Goal: Entertainment & Leisure: Consume media (video, audio)

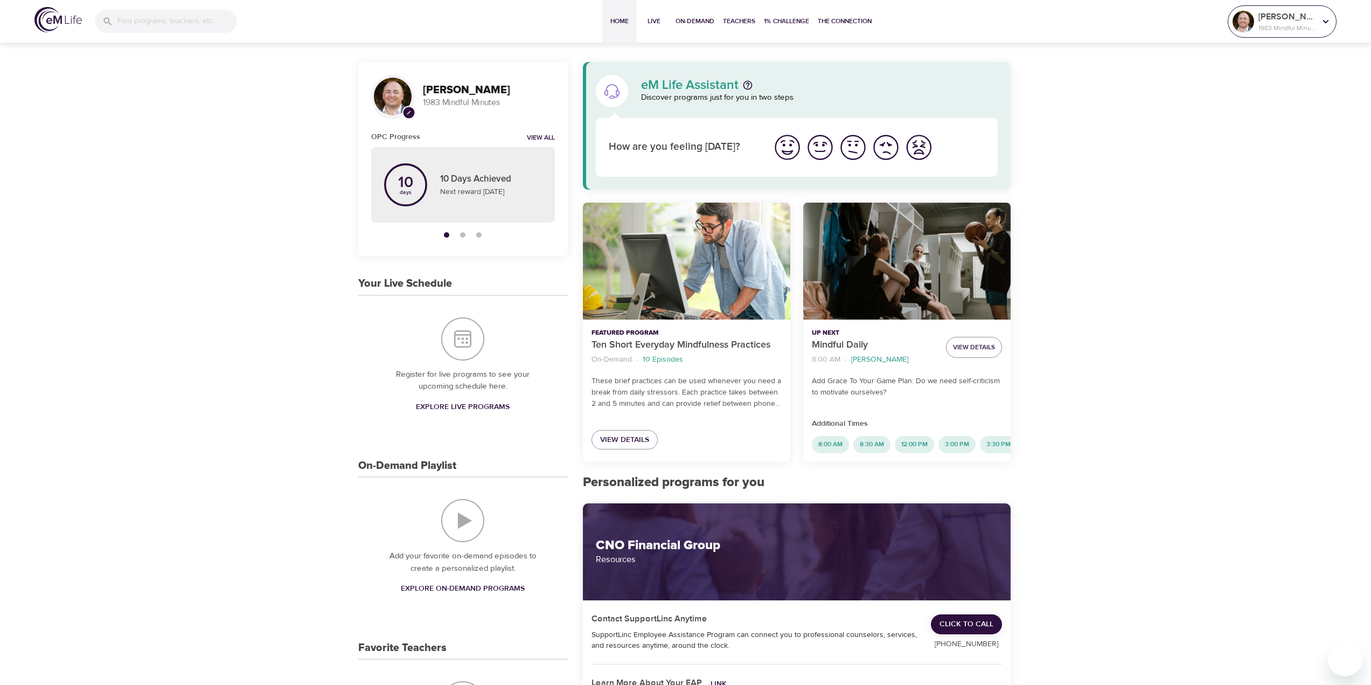
click at [1286, 17] on p "[PERSON_NAME]" at bounding box center [1286, 16] width 57 height 13
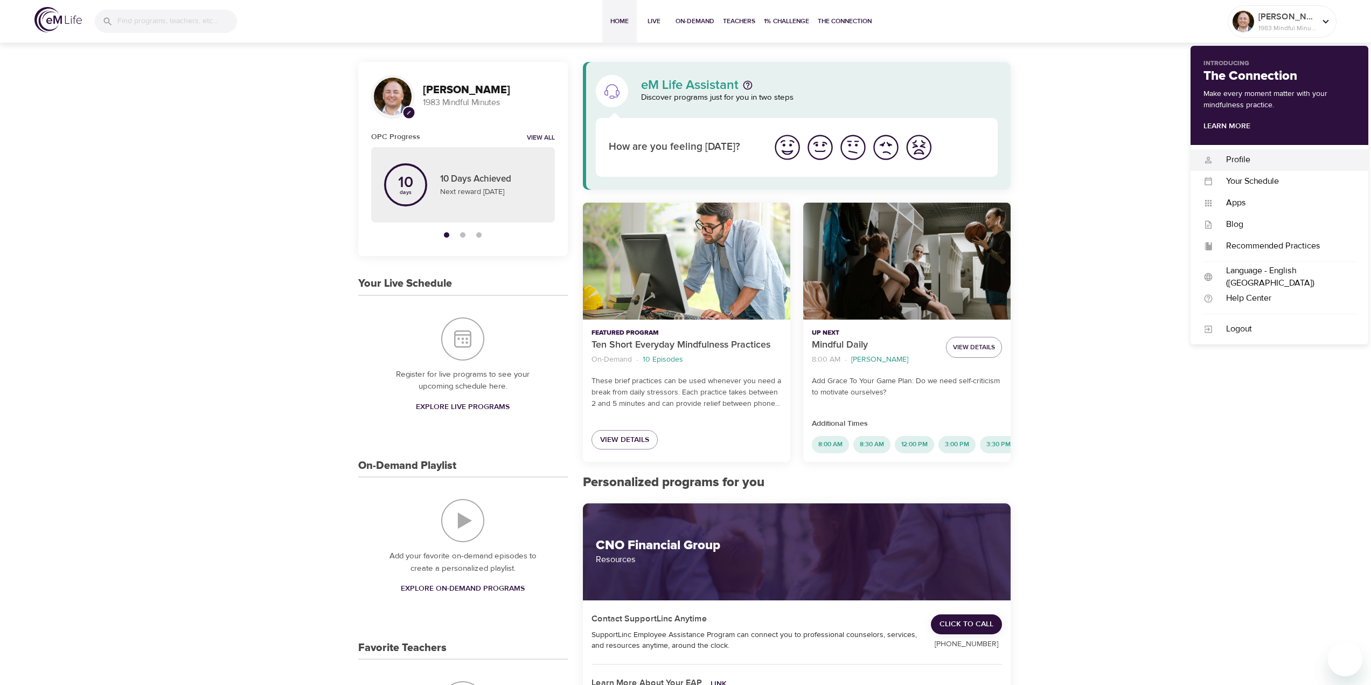
click at [1235, 164] on div "Profile" at bounding box center [1284, 160] width 142 height 12
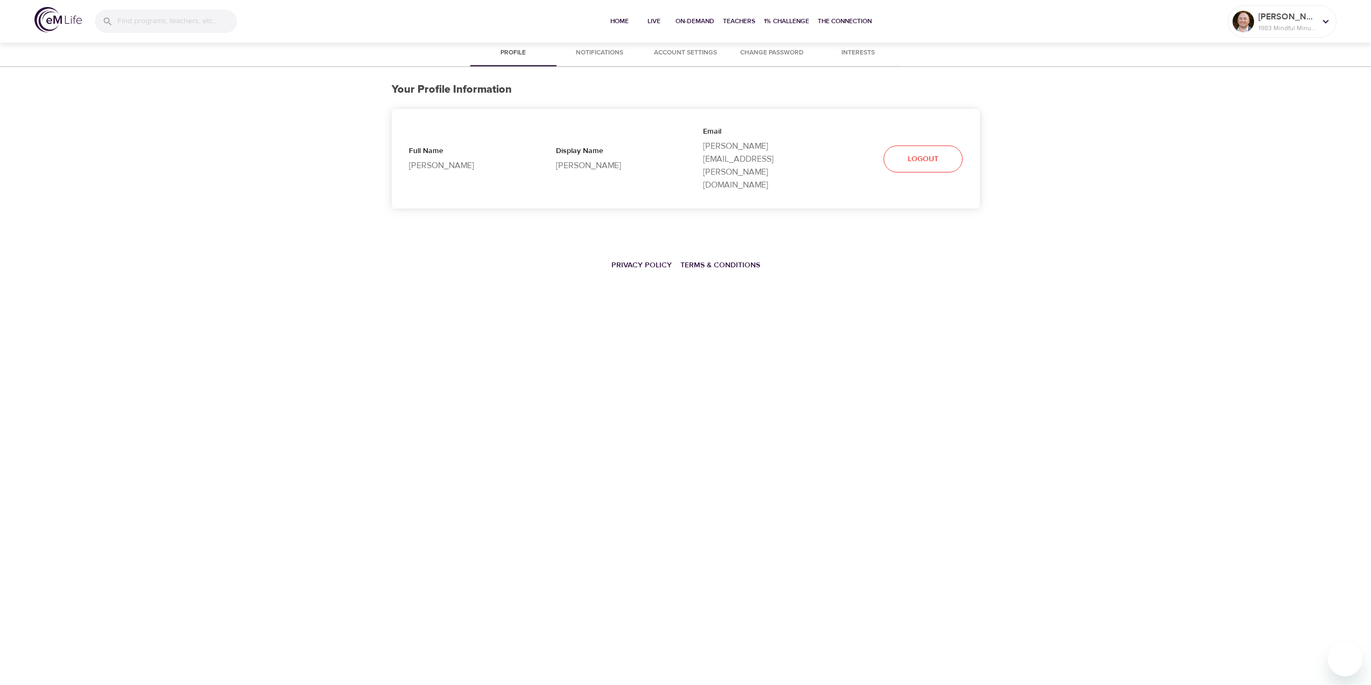
select select "10"
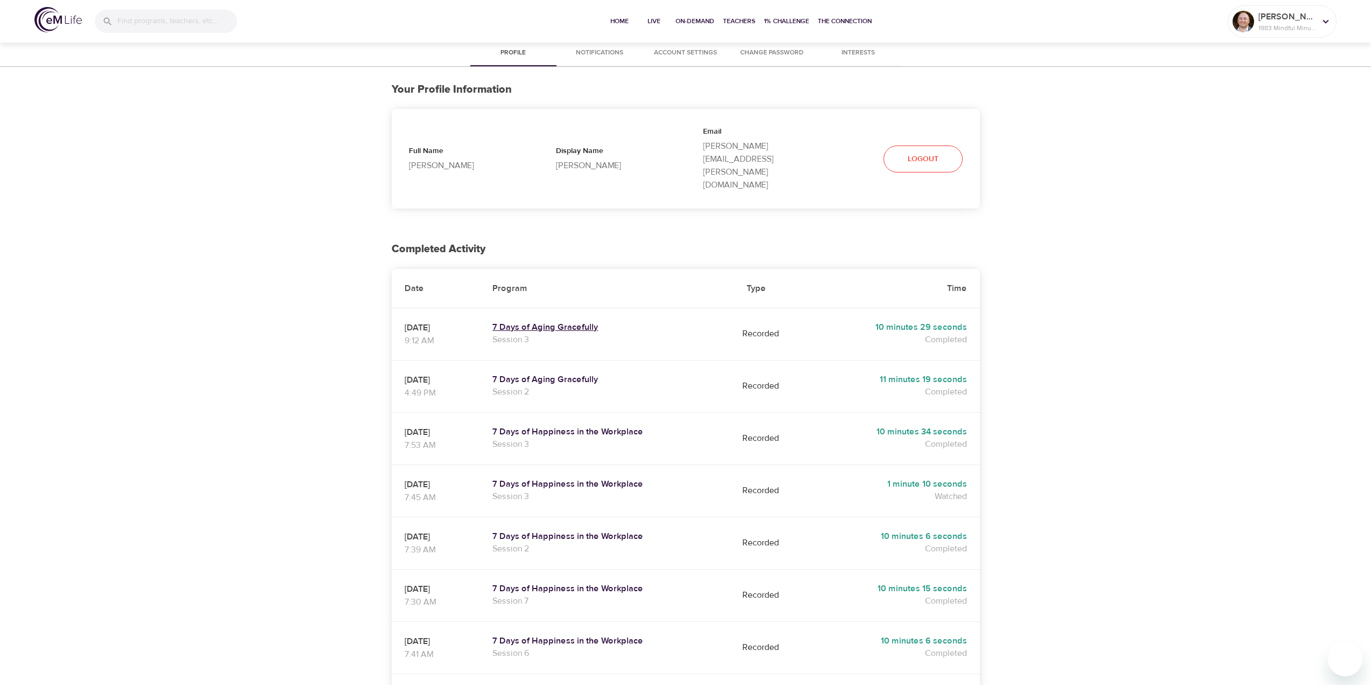
click at [548, 322] on h5 "7 Days of Aging Gracefully" at bounding box center [606, 327] width 228 height 11
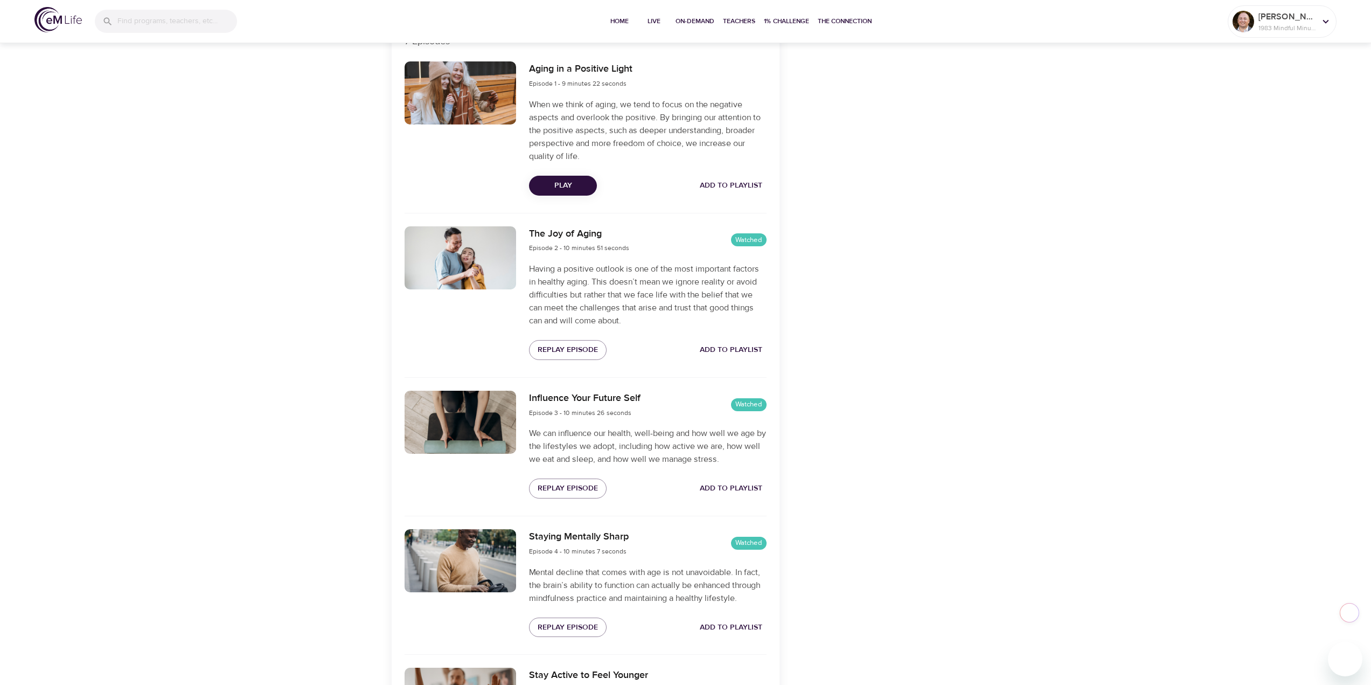
scroll to position [431, 0]
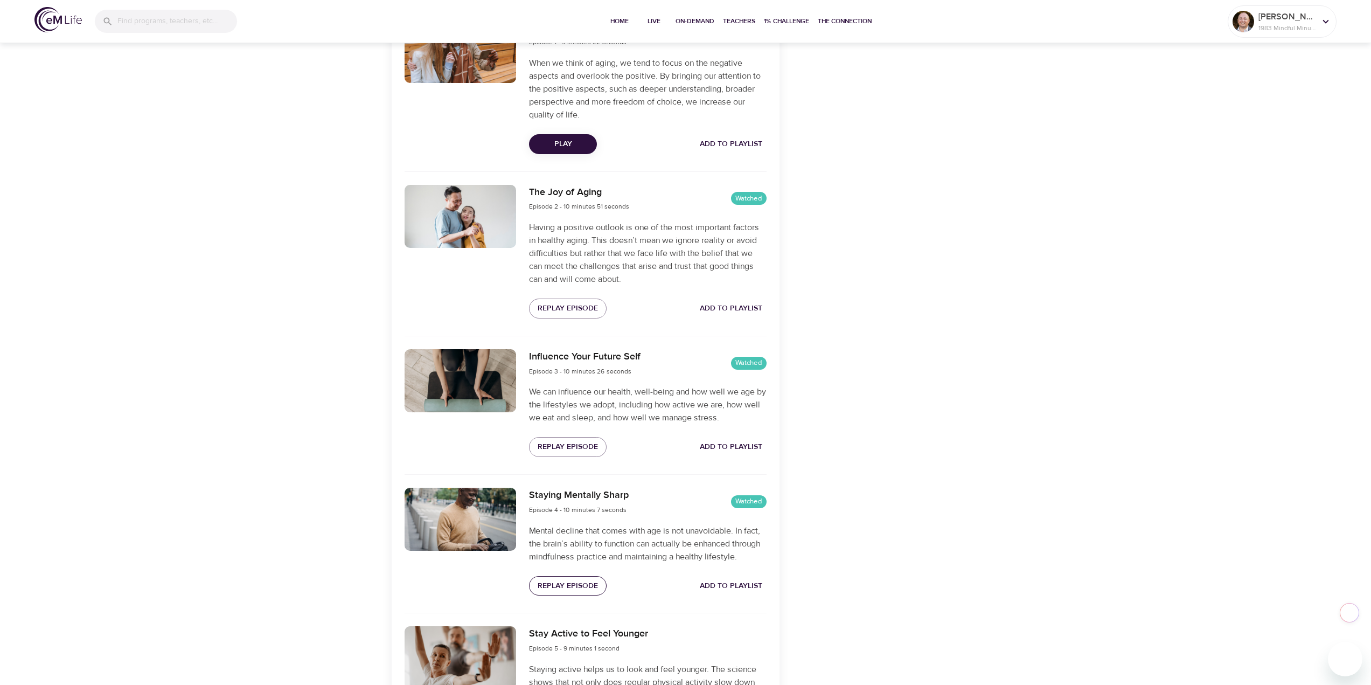
click at [571, 588] on span "Replay Episode" at bounding box center [568, 585] width 60 height 13
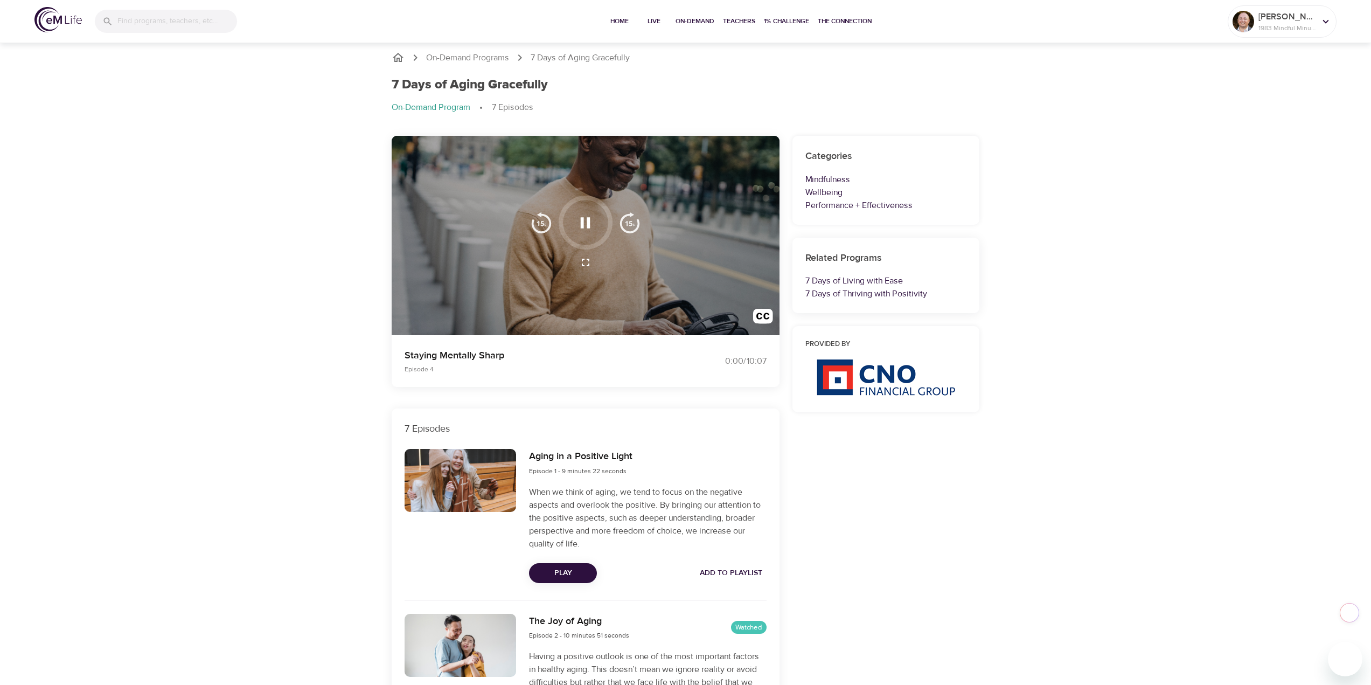
scroll to position [0, 0]
